Goal: Transaction & Acquisition: Purchase product/service

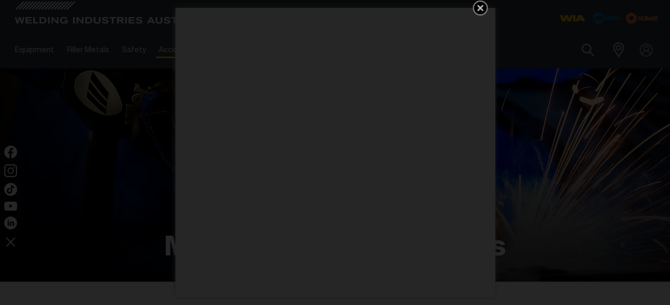
click at [477, 7] on icon "Get 5 WIA Welding Guides Free!" at bounding box center [480, 8] width 13 height 13
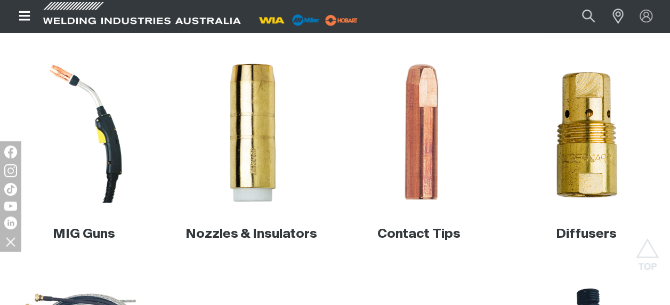
scroll to position [264, 0]
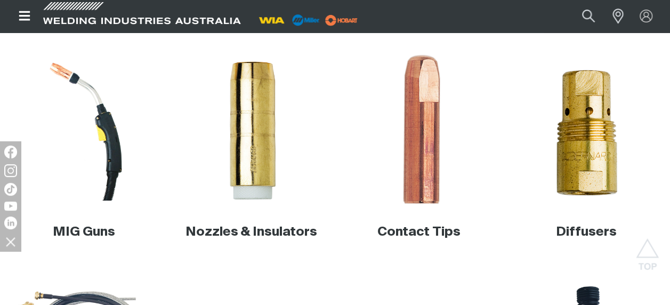
click at [414, 133] on img at bounding box center [419, 130] width 154 height 154
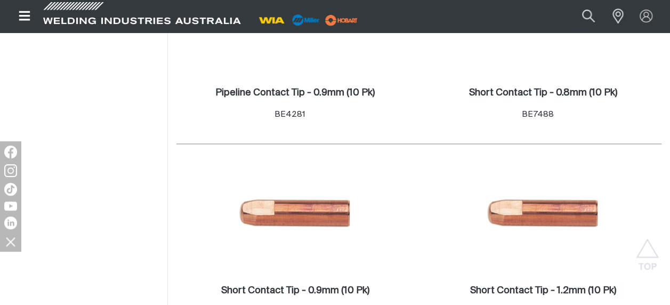
scroll to position [795, 0]
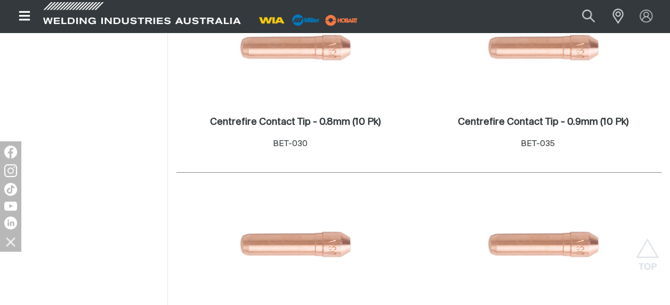
scroll to position [1797, 0]
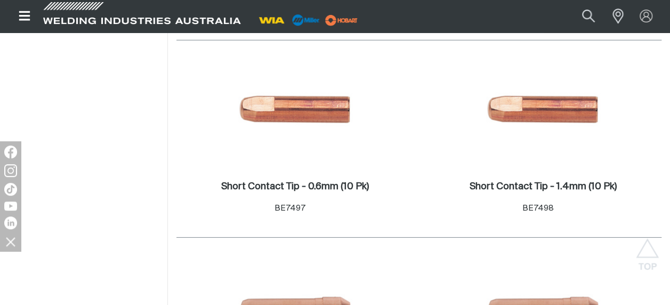
scroll to position [1460, 0]
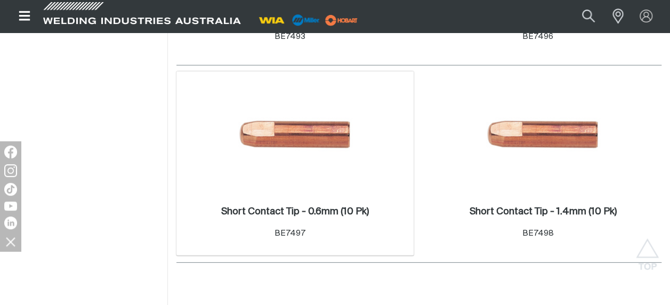
click at [299, 139] on img at bounding box center [295, 136] width 114 height 114
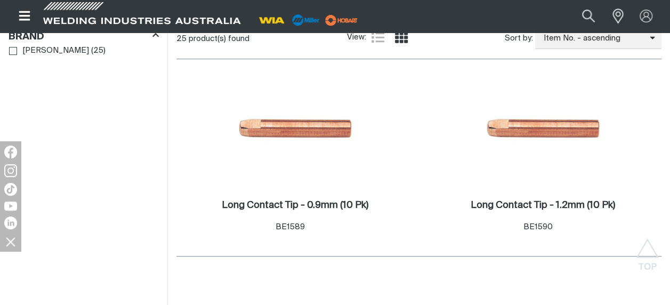
scroll to position [289, 0]
